Goal: Complete application form: Complete application form

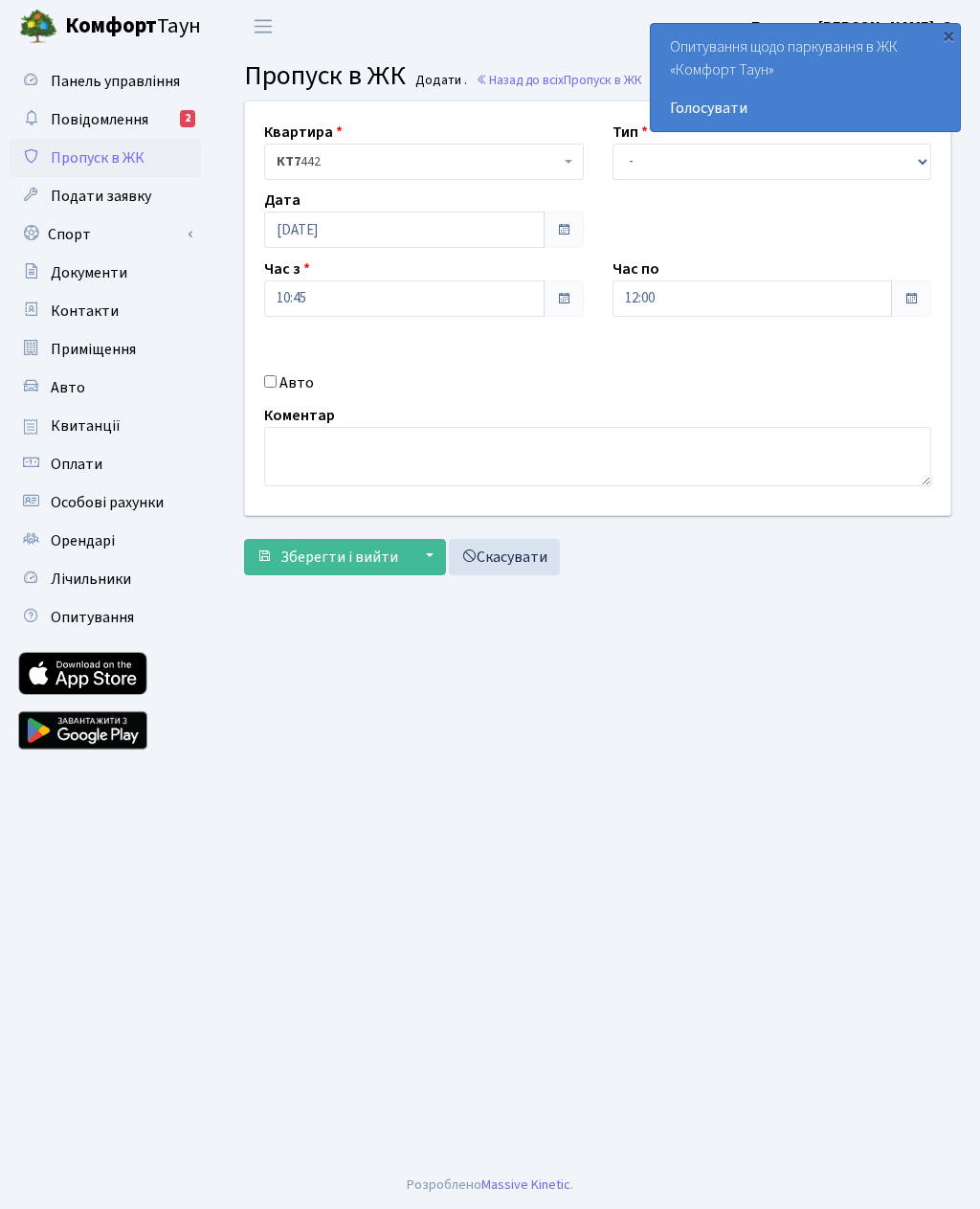
click at [263, 389] on div "Авто" at bounding box center [424, 383] width 349 height 23
click at [375, 293] on input "10:45" at bounding box center [404, 299] width 281 height 36
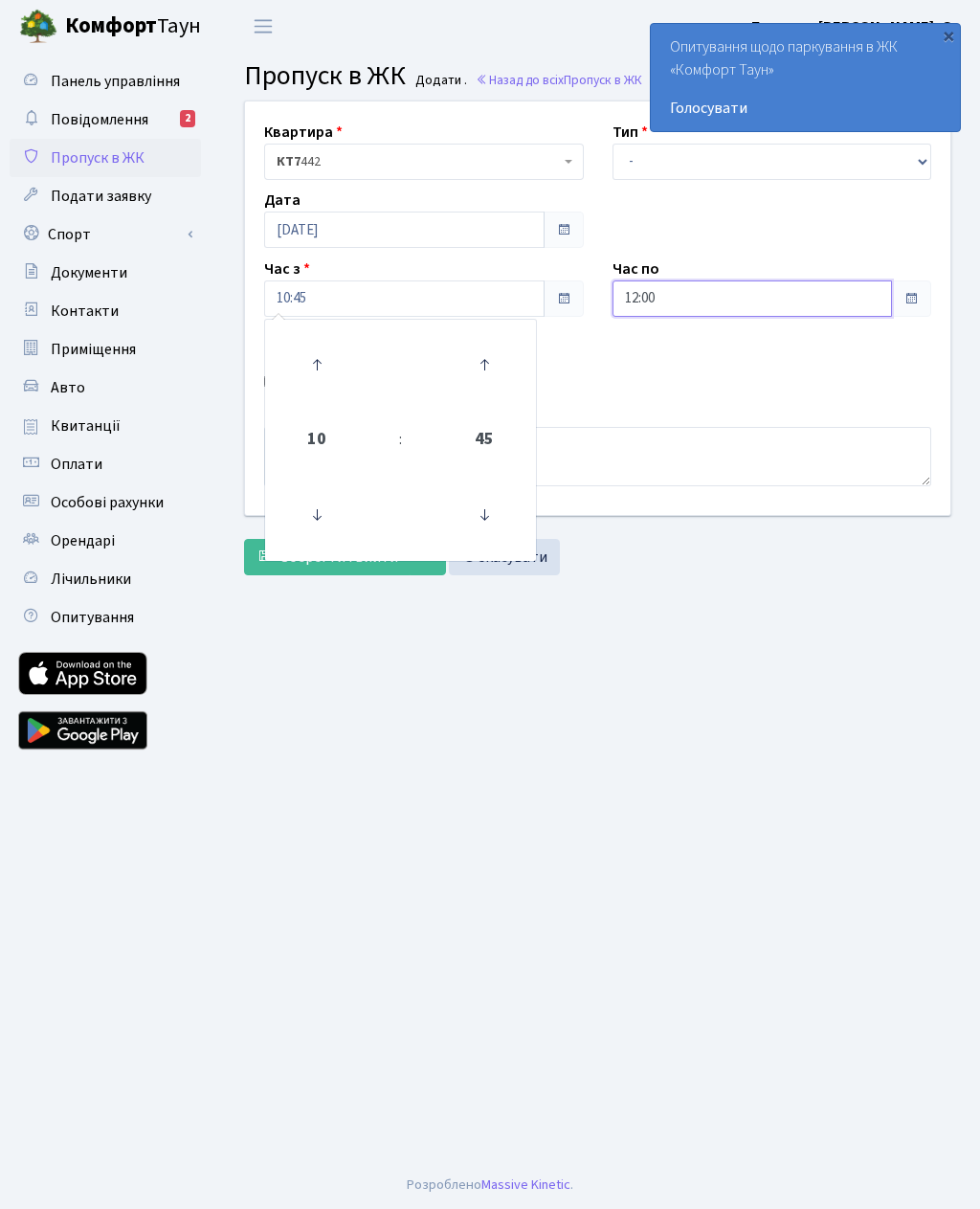
click at [709, 290] on input "12:00" at bounding box center [752, 299] width 281 height 36
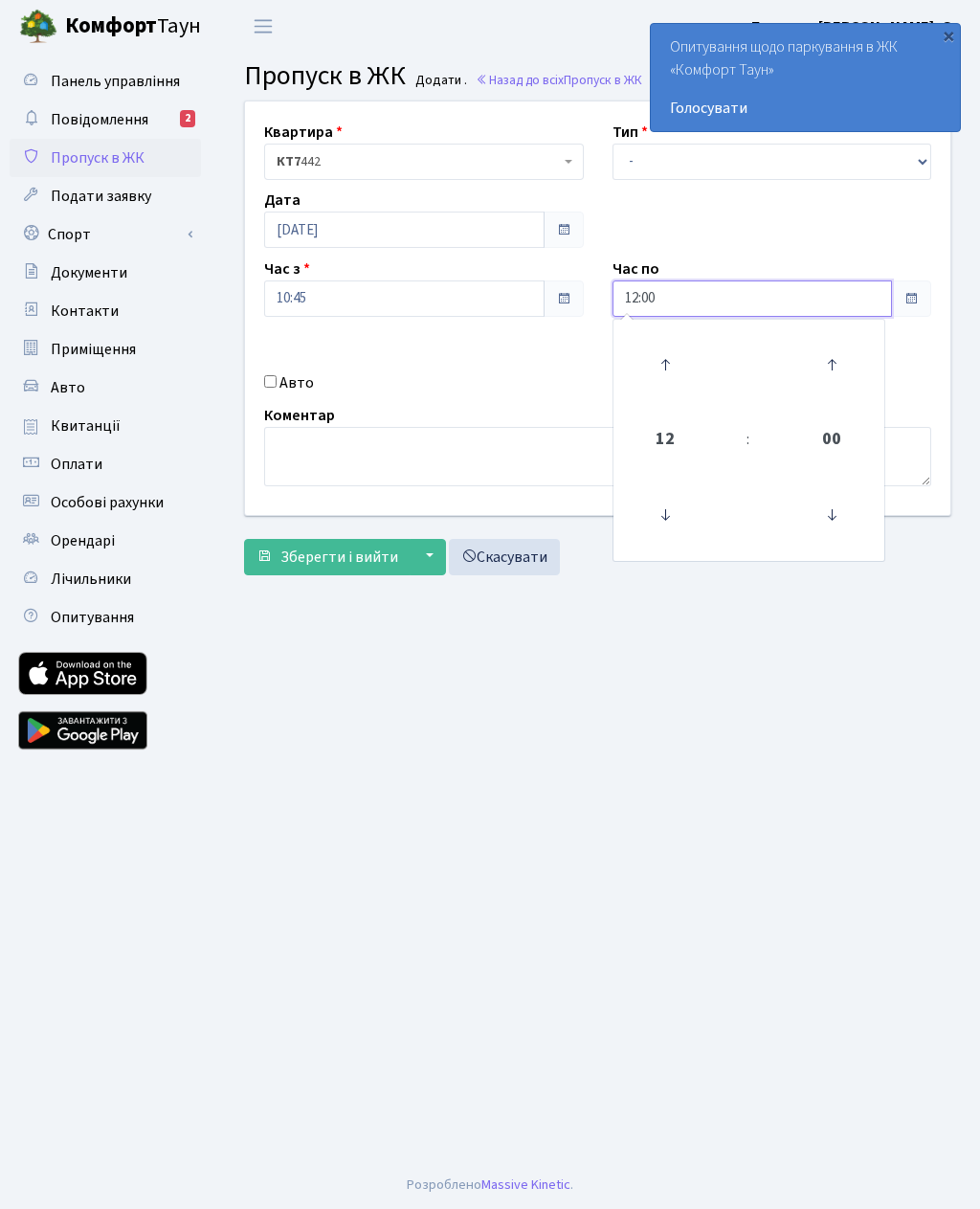
click at [667, 359] on icon at bounding box center [665, 365] width 52 height 52
type input "13:00"
click at [655, 162] on select "- Доставка Таксі Гості Сервіс" at bounding box center [772, 162] width 320 height 36
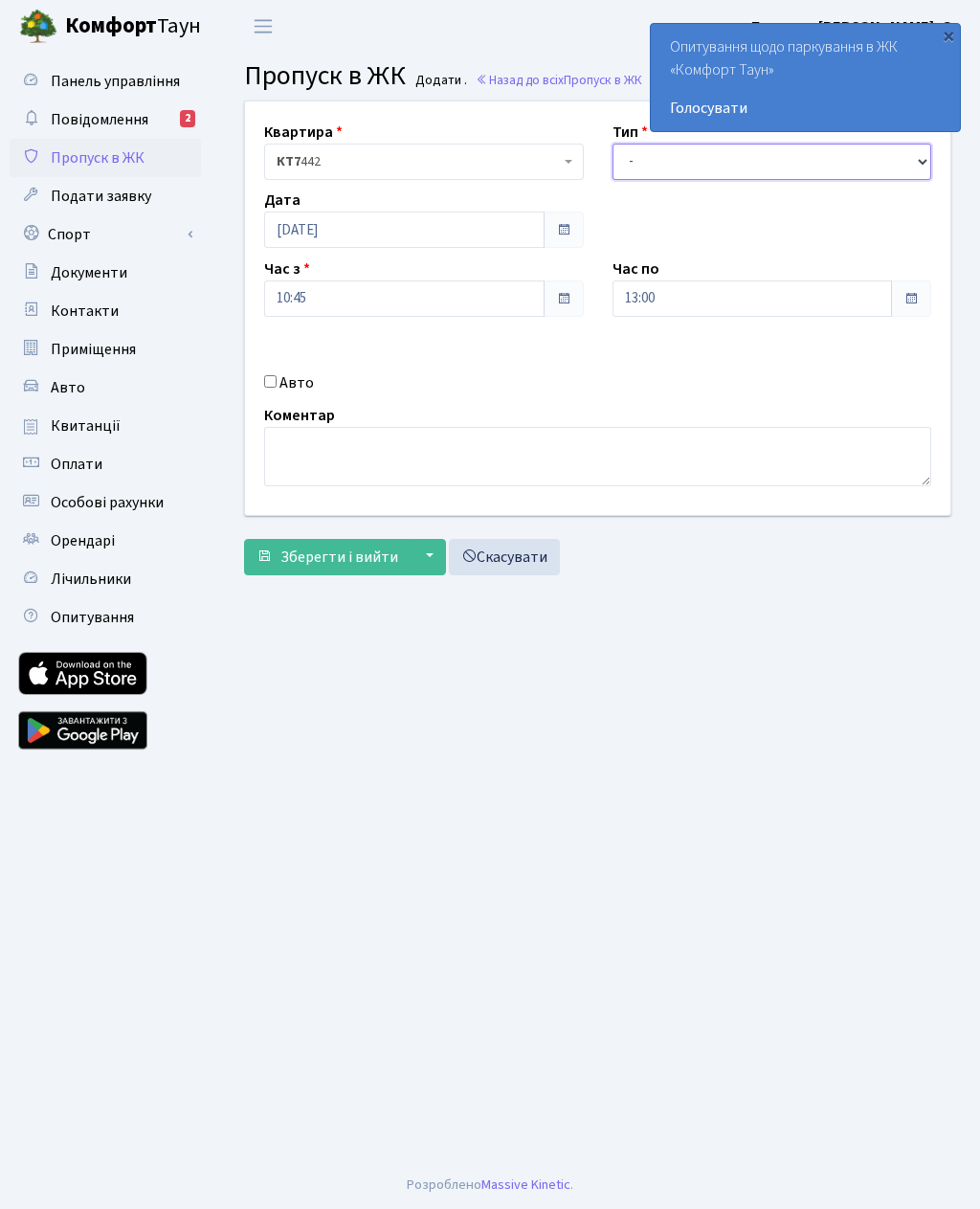
select select "3"
click at [276, 388] on input "Авто" at bounding box center [270, 381] width 12 height 12
checkbox input "true"
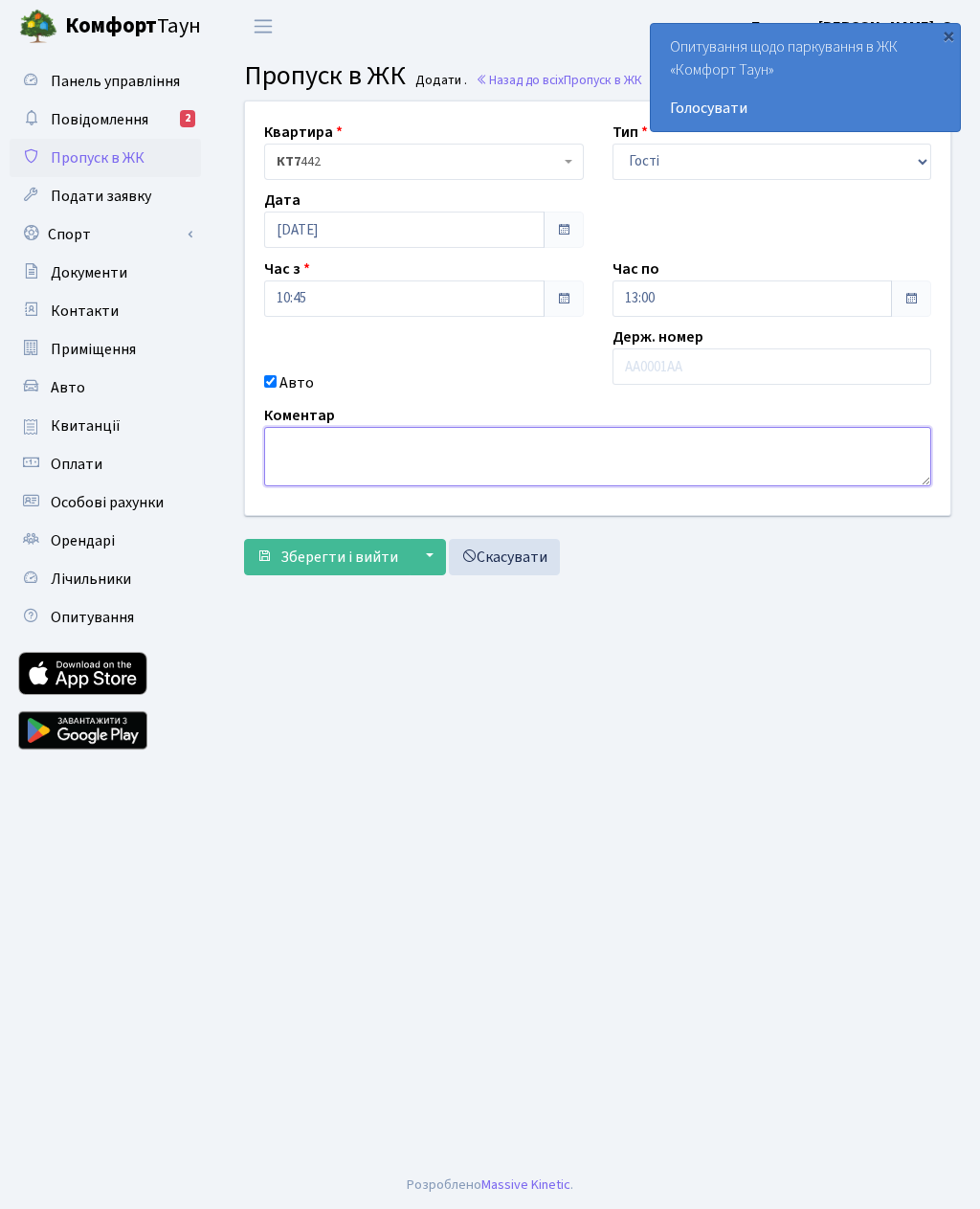
click at [362, 445] on textarea at bounding box center [598, 457] width 667 height 59
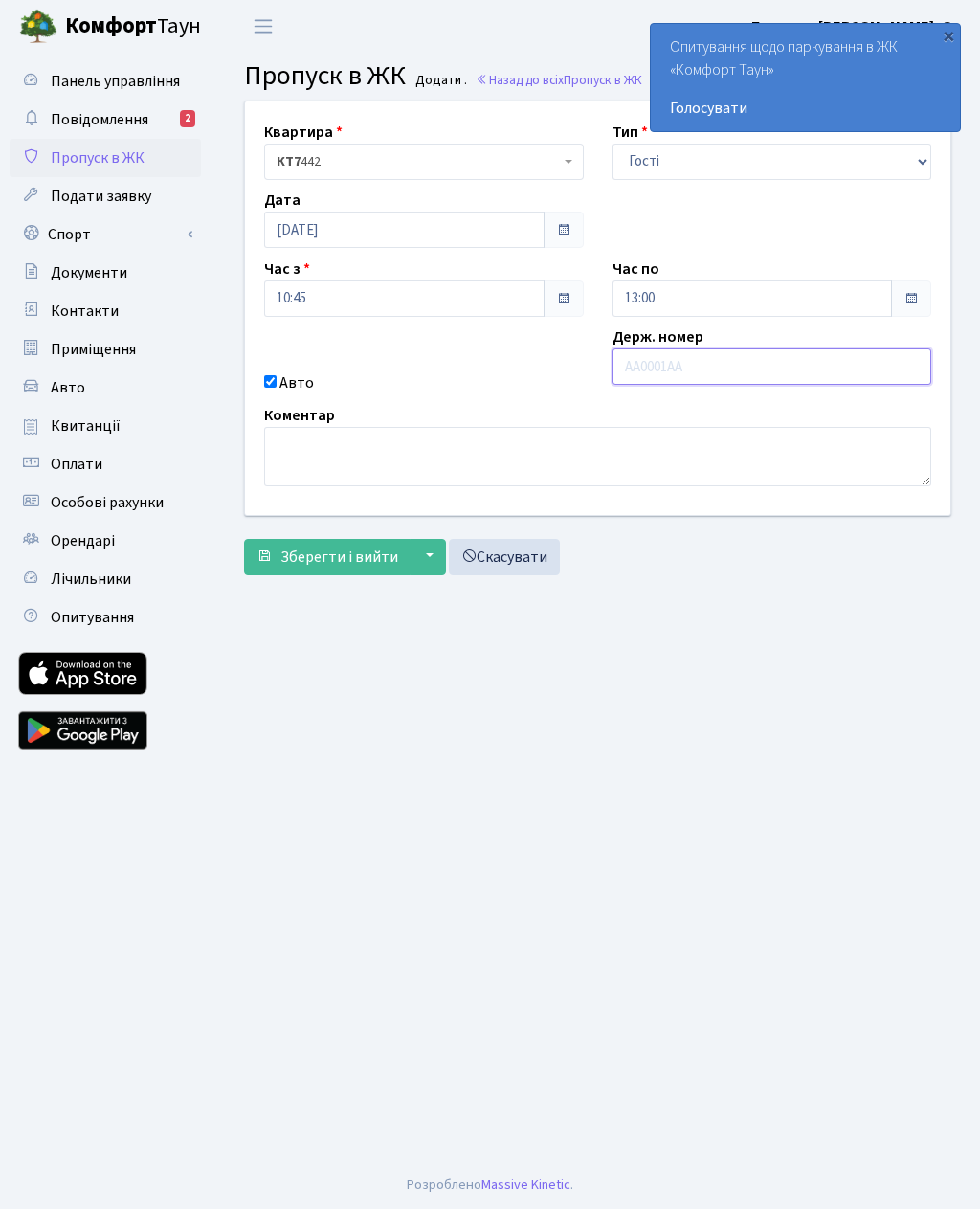
click at [687, 365] on input "text" at bounding box center [772, 367] width 320 height 36
click at [696, 369] on input "КА" at bounding box center [772, 367] width 320 height 36
click at [711, 361] on input "КА6371" at bounding box center [772, 367] width 320 height 36
type input "КА6371ЕТ"
click at [316, 554] on span "Зберегти і вийти" at bounding box center [339, 558] width 118 height 21
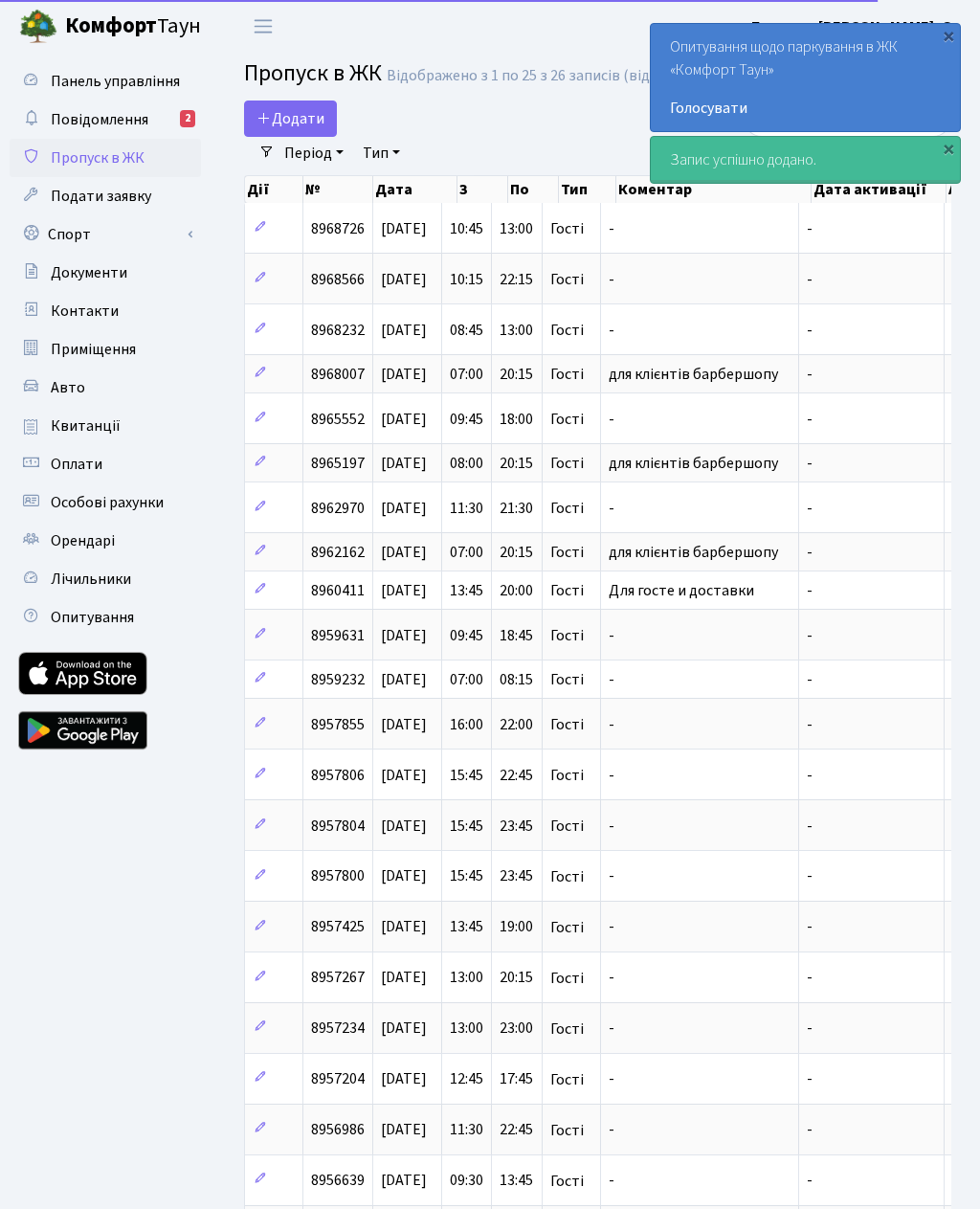
select select "25"
